Goal: Transaction & Acquisition: Purchase product/service

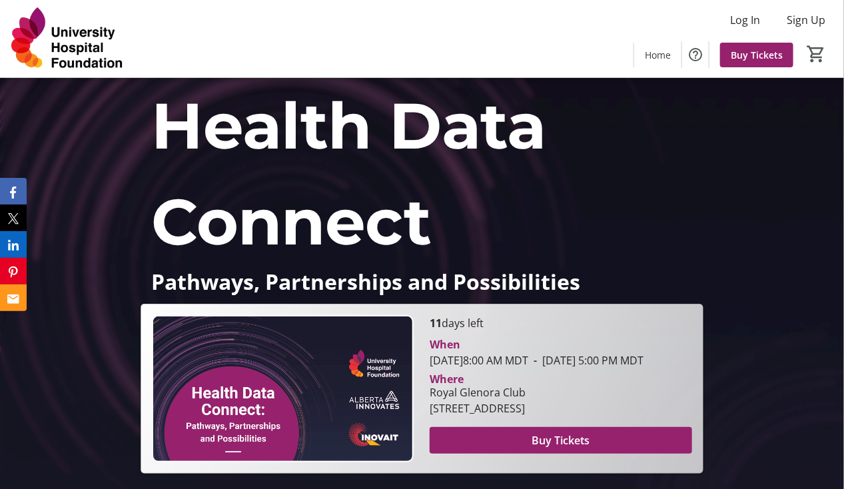
scroll to position [200, 0]
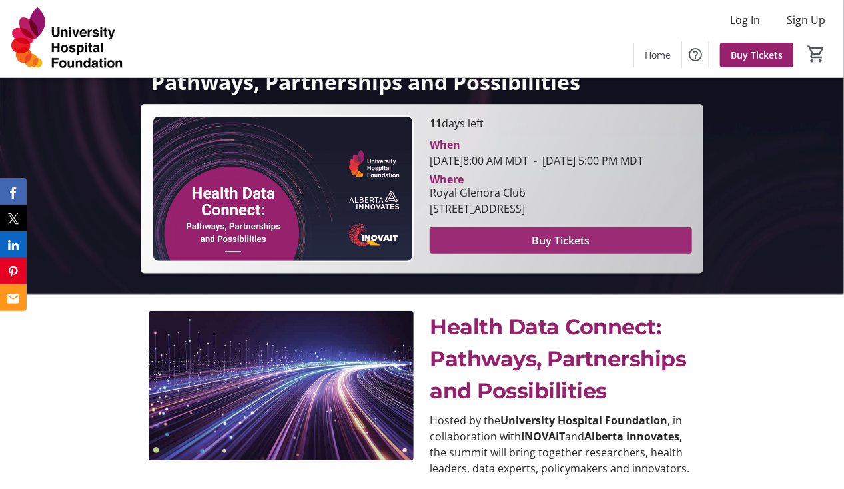
click at [553, 248] on span "Buy Tickets" at bounding box center [561, 240] width 58 height 16
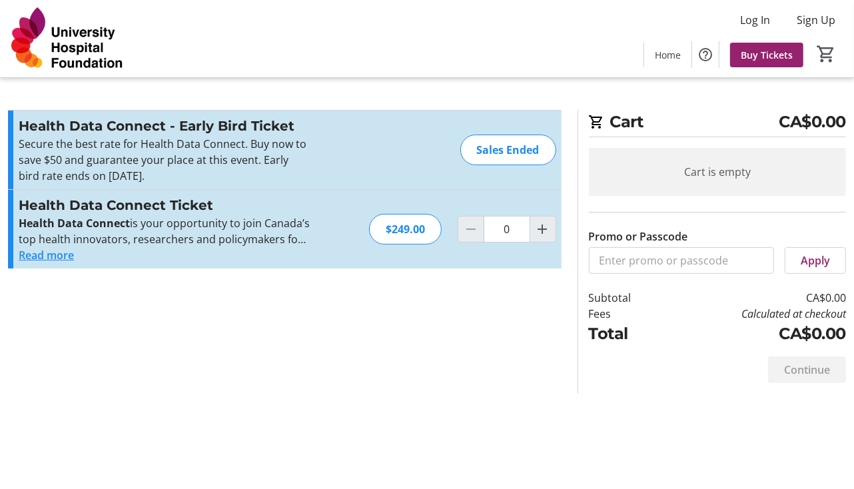
drag, startPoint x: 3, startPoint y: 83, endPoint x: 316, endPoint y: 109, distance: 313.5
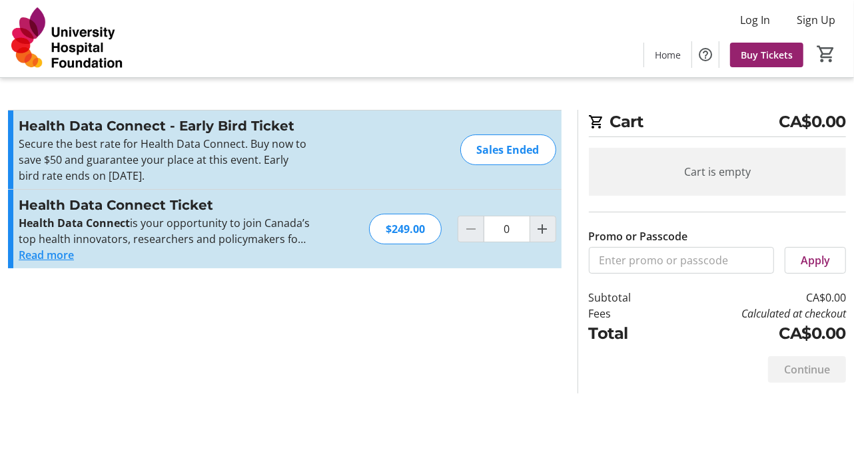
click at [162, 81] on div "Cart CA$0.00 Cart is empty Promo or Passcode Apply Subtotal CA$0.00 Fees Calcul…" at bounding box center [427, 231] width 854 height 462
click at [31, 112] on div "Health Data Connect - Early Bird Ticket Secure the best rate for Health Data Co…" at bounding box center [284, 150] width 553 height 79
click at [75, 75] on div "Log In Sign Up Home Buy Tickets 0" at bounding box center [427, 38] width 854 height 77
click at [350, 377] on section "Promo or Passcode Apply Health Data Connect - Early Bird Ticket Secure the best…" at bounding box center [284, 252] width 569 height 284
